Goal: Task Accomplishment & Management: Complete application form

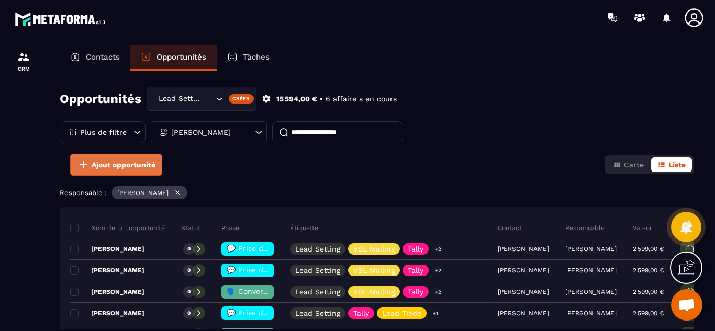
click at [115, 165] on span "Ajout opportunité" at bounding box center [124, 165] width 64 height 10
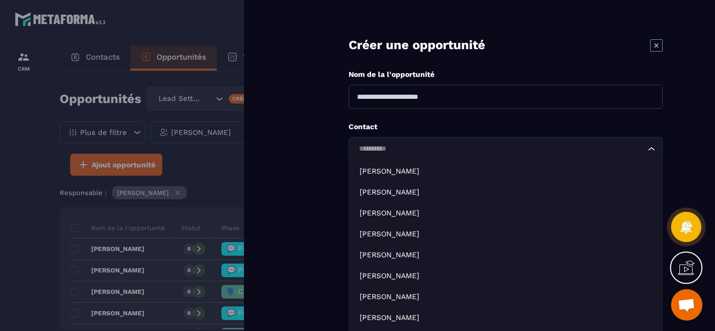
click at [380, 151] on input "Search for option" at bounding box center [500, 149] width 290 height 12
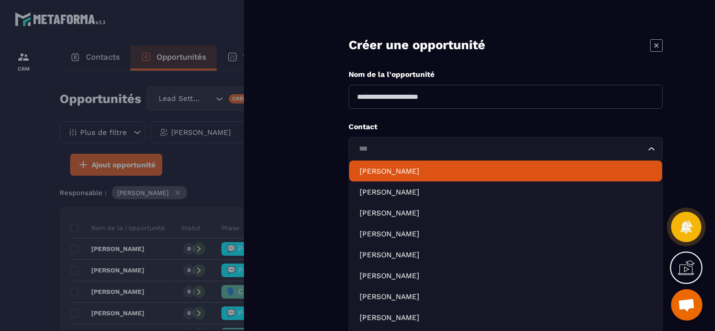
click at [387, 172] on p "[PERSON_NAME]" at bounding box center [506, 171] width 292 height 10
type input "***"
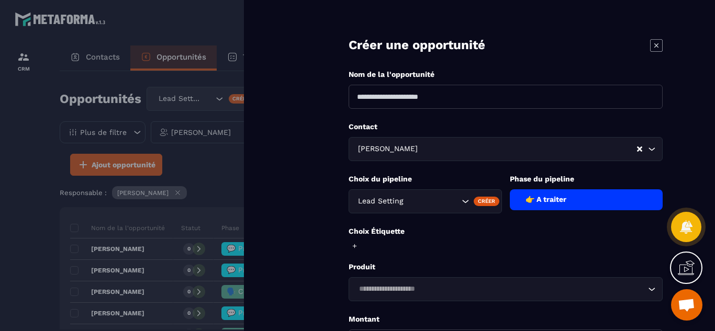
click at [417, 95] on input at bounding box center [506, 97] width 314 height 24
type input "**********"
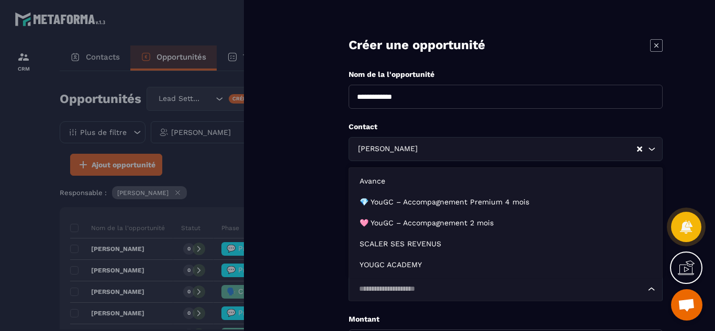
click at [480, 287] on input "Search for option" at bounding box center [500, 290] width 290 height 12
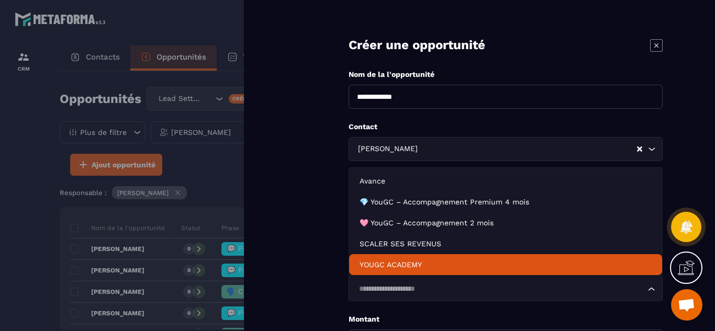
click at [410, 260] on p "YOUGC ACADEMY" at bounding box center [506, 265] width 292 height 10
type input "*******"
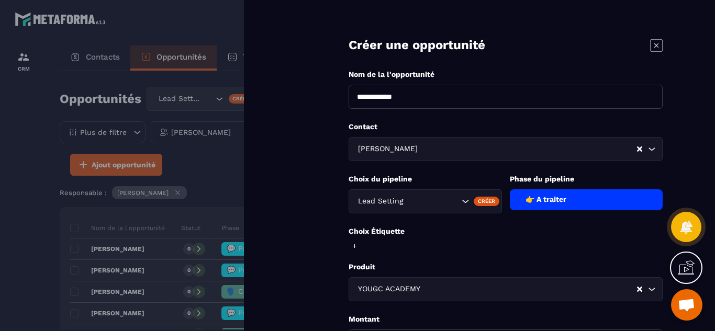
click at [317, 279] on form "**********" at bounding box center [505, 237] width 419 height 474
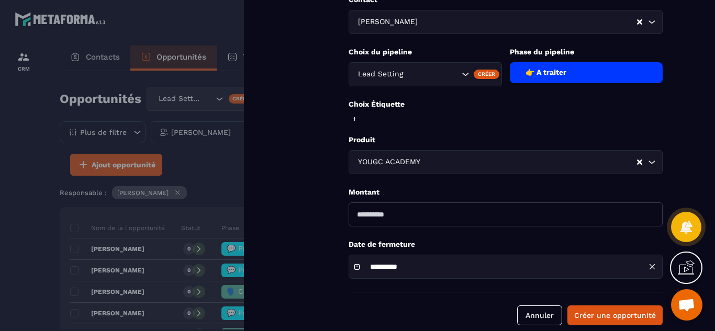
scroll to position [142, 0]
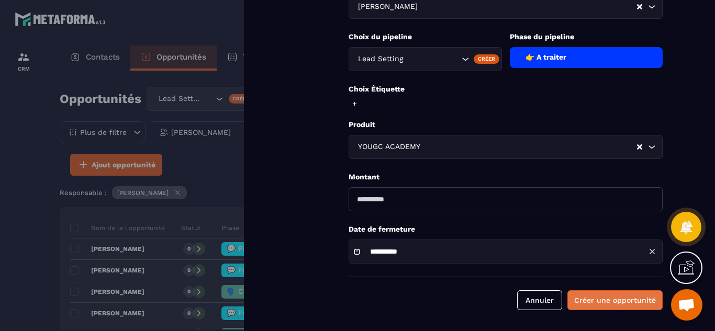
click at [603, 300] on button "Créer une opportunité" at bounding box center [614, 300] width 95 height 20
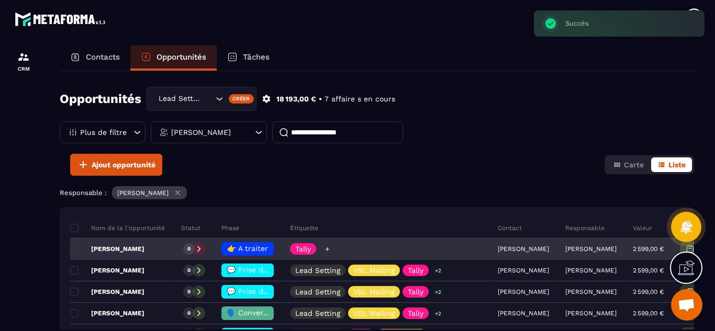
click at [326, 249] on icon at bounding box center [327, 249] width 7 height 7
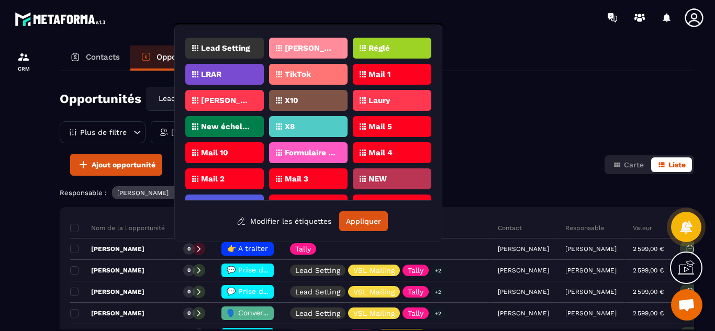
scroll to position [333, 0]
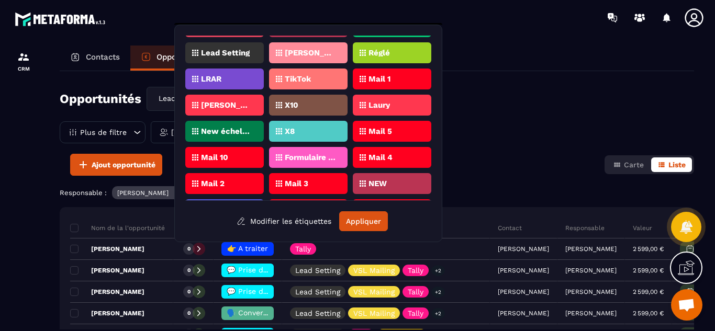
click at [236, 101] on div "[PERSON_NAME]" at bounding box center [224, 105] width 79 height 21
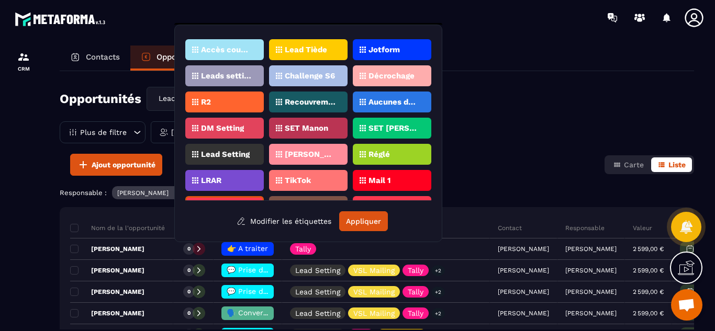
scroll to position [218, 0]
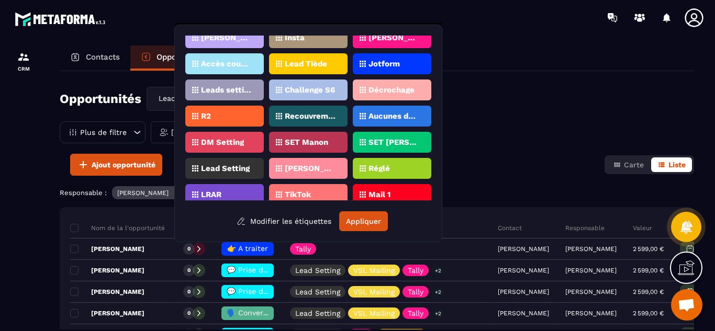
click at [319, 63] on p "Lead Tiède" at bounding box center [306, 63] width 42 height 7
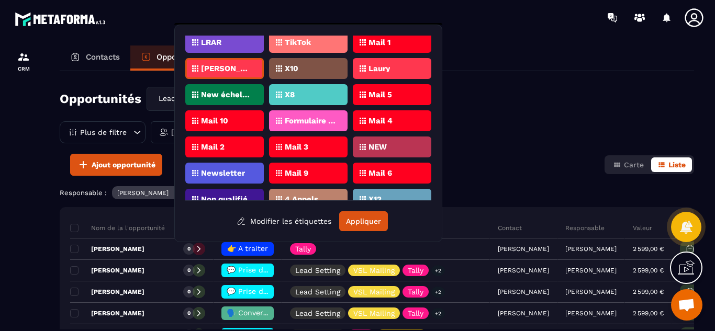
scroll to position [273, 0]
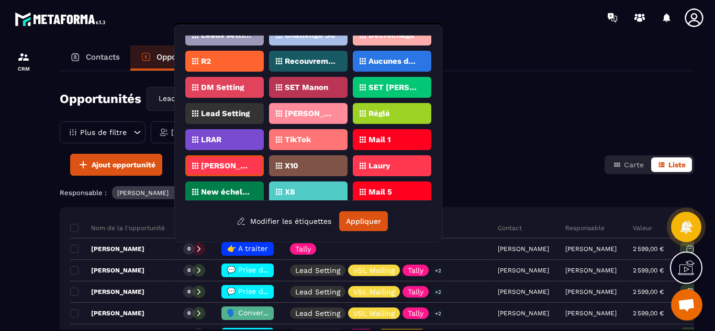
click at [212, 113] on p "Lead Setting" at bounding box center [225, 113] width 49 height 7
click at [363, 223] on button "Appliquer" at bounding box center [363, 221] width 49 height 20
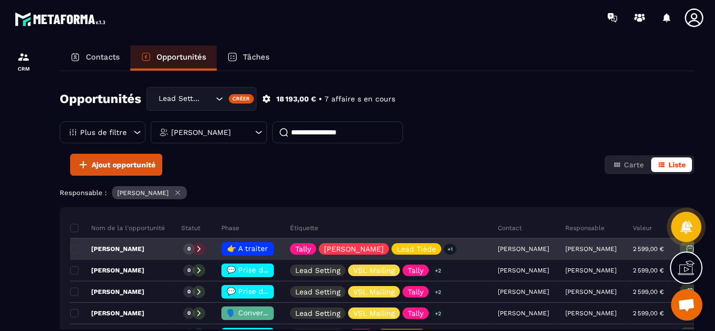
click at [124, 252] on p "[PERSON_NAME]" at bounding box center [107, 249] width 74 height 8
